Goal: Information Seeking & Learning: Learn about a topic

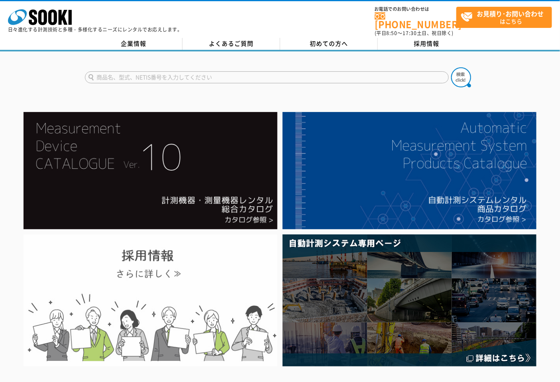
click at [174, 259] on img at bounding box center [151, 301] width 254 height 132
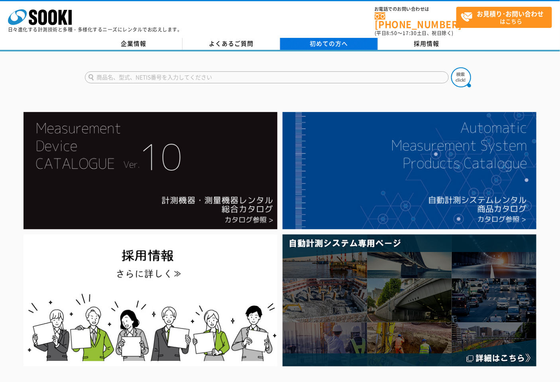
click at [324, 42] on span "初めての方へ" at bounding box center [329, 43] width 38 height 9
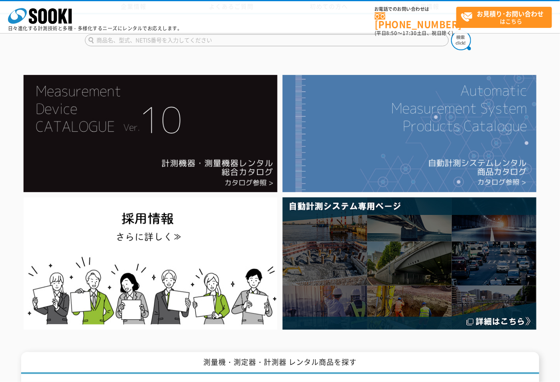
scroll to position [133, 0]
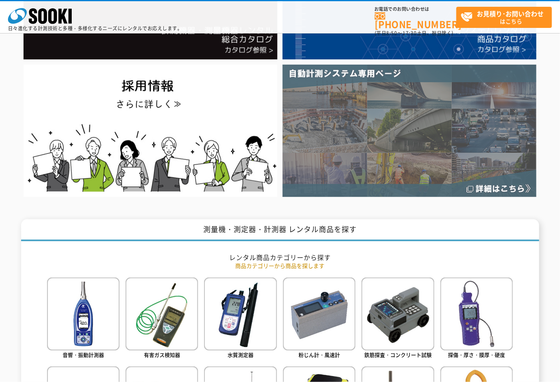
click at [387, 161] on img at bounding box center [410, 131] width 254 height 132
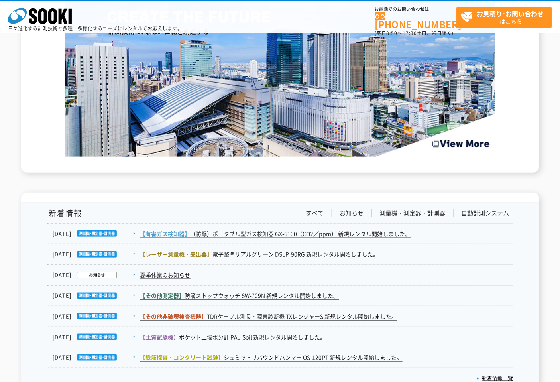
scroll to position [1197, 0]
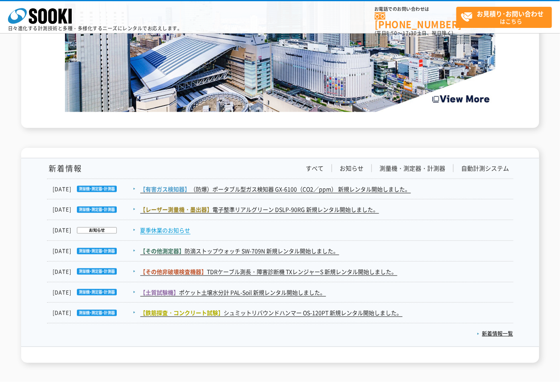
click at [181, 231] on link "夏季休業のお知らせ" at bounding box center [165, 230] width 50 height 8
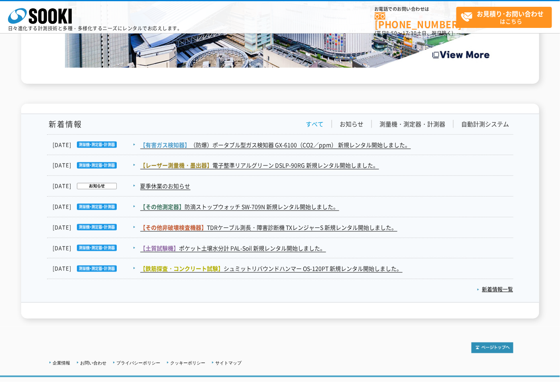
click at [314, 120] on link "すべて" at bounding box center [315, 124] width 18 height 8
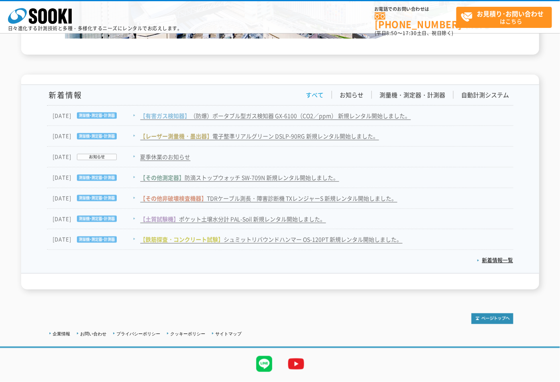
scroll to position [1289, 0]
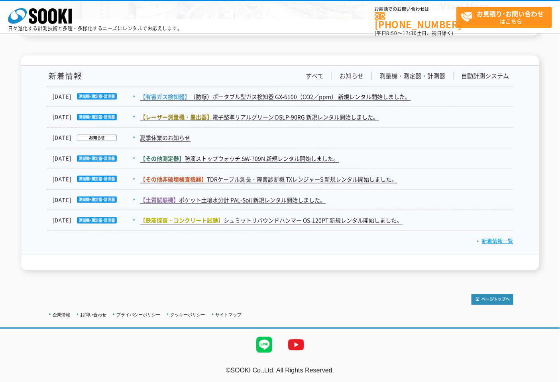
click at [501, 240] on link "新着情報一覧" at bounding box center [495, 241] width 36 height 8
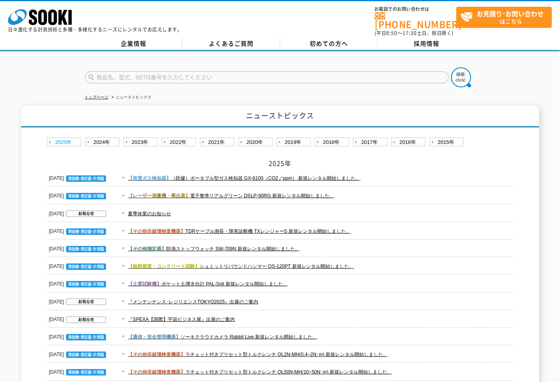
click at [65, 138] on link "2025年" at bounding box center [65, 143] width 36 height 10
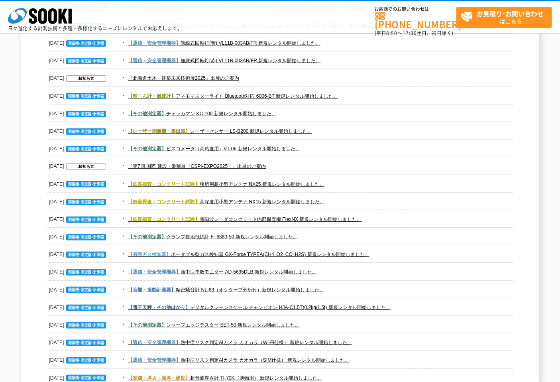
scroll to position [399, 0]
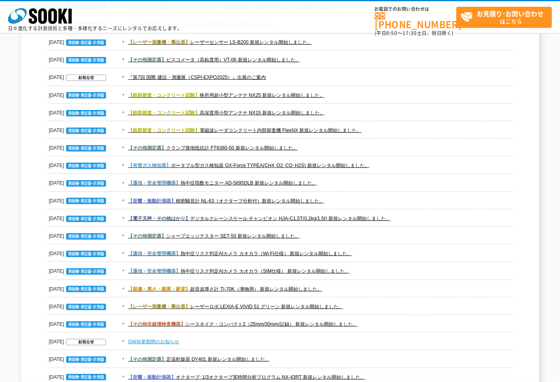
click at [138, 339] on link "GW休業期間のお知らせ" at bounding box center [153, 342] width 51 height 6
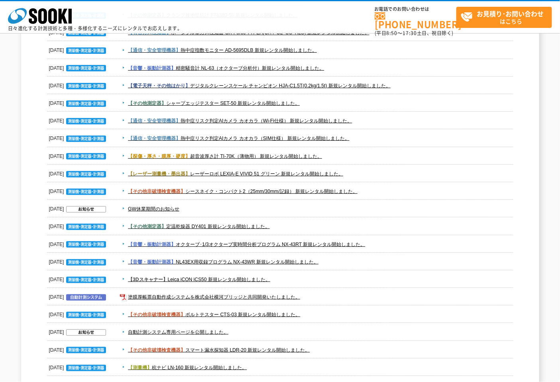
scroll to position [620, 0]
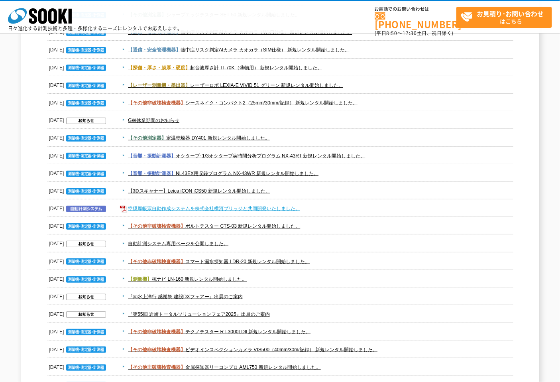
click at [170, 208] on link "塗膜厚帳票自動作成システムを株式会社横河ブリッジと共同開発いたしました。" at bounding box center [214, 209] width 172 height 6
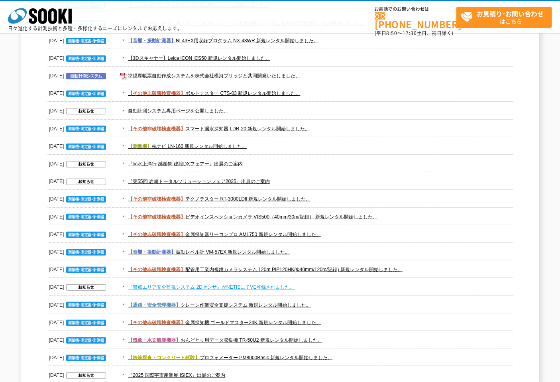
click at [288, 286] on link "『警戒エリア安全監視システム 2Dセンサ』がNETISにてVE登録されました。" at bounding box center [211, 287] width 167 height 6
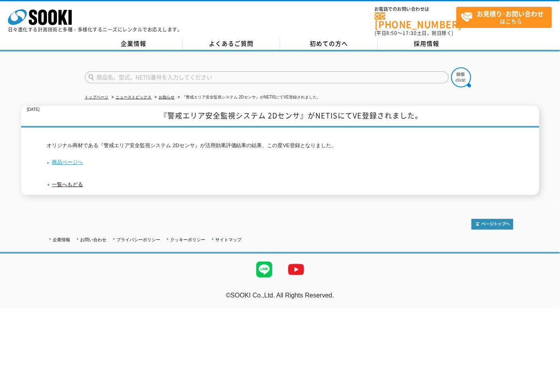
click at [74, 159] on link "商品ページへ" at bounding box center [65, 162] width 36 height 6
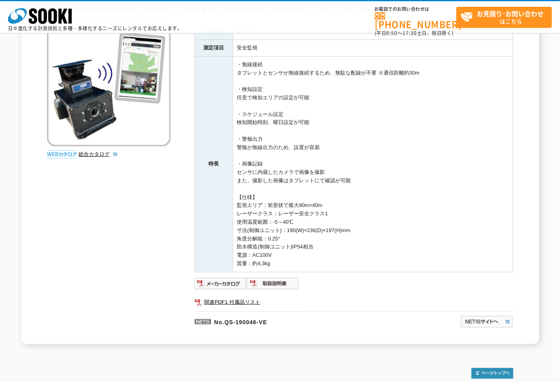
scroll to position [44, 0]
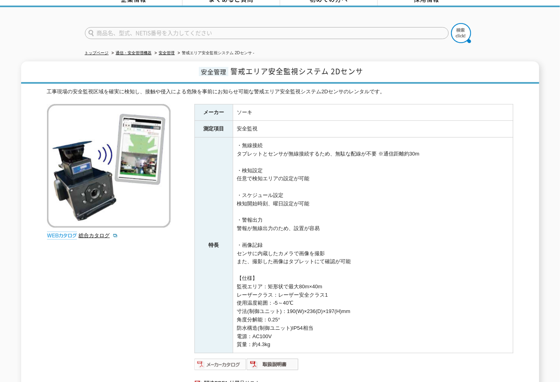
click at [232, 358] on img at bounding box center [221, 364] width 52 height 13
